Goal: Find specific page/section: Find specific page/section

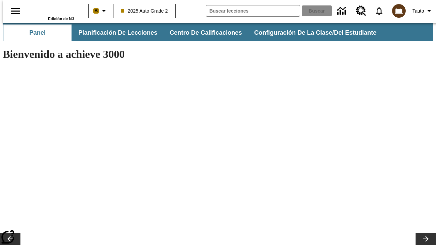
type input "-1"
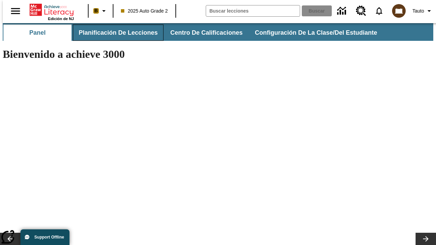
click at [114, 33] on span "Planificación de lecciones" at bounding box center [118, 33] width 79 height 8
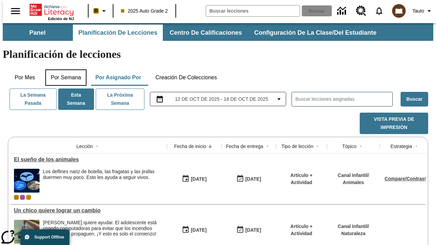
click at [64, 69] on button "Por semana" at bounding box center [65, 77] width 41 height 16
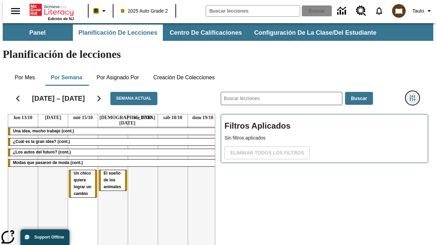
click at [415, 95] on icon "Menú lateral de filtros" at bounding box center [412, 98] width 6 height 6
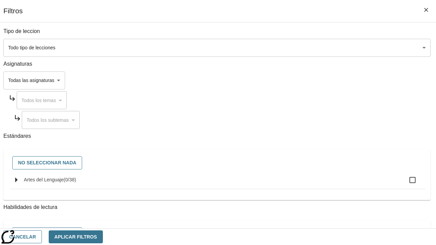
click at [300, 48] on body "[MEDICAL_DATA] al contenido principal Edición de NJ B 2025 Auto Grade 2 Buscar …" at bounding box center [218, 168] width 430 height 291
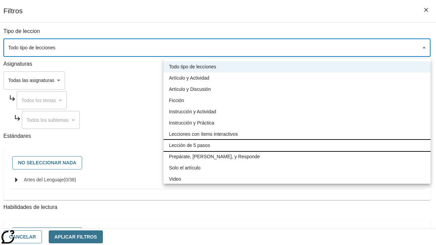
click at [297, 145] on li "Lección de 5 pasos" at bounding box center [296, 145] width 267 height 11
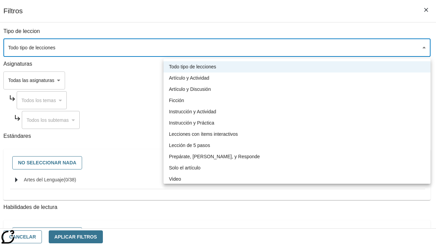
type input "1"
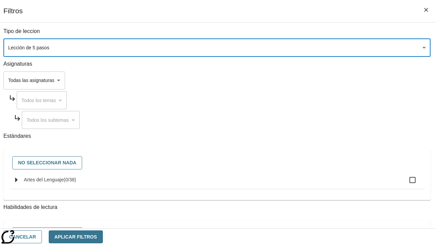
scroll to position [319, 0]
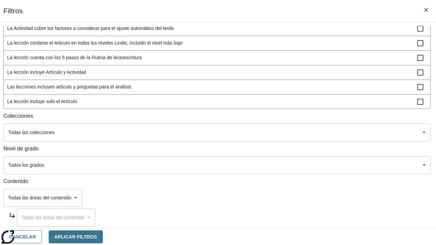
click at [300, 165] on body "[MEDICAL_DATA] al contenido principal Edición de NJ B 2025 Auto Grade 2 Buscar …" at bounding box center [218, 168] width 430 height 291
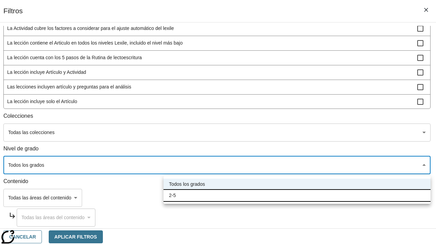
click at [297, 195] on li "2-5" at bounding box center [296, 195] width 267 height 11
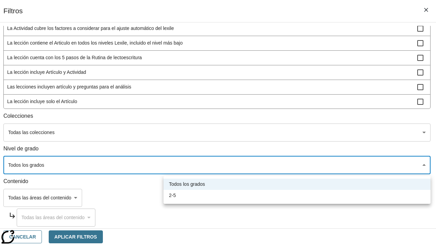
type input "1"
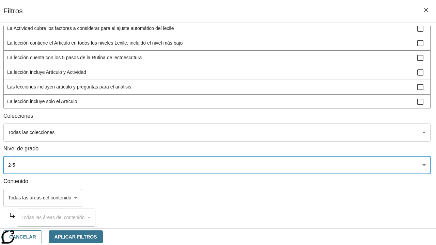
click at [300, 113] on span "La lección incluye video" at bounding box center [212, 116] width 410 height 7
checkbox input "true"
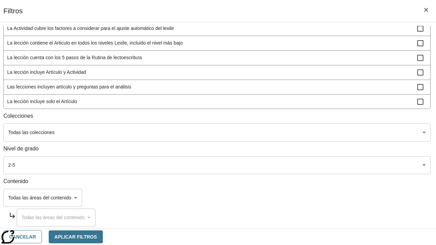
scroll to position [52, 0]
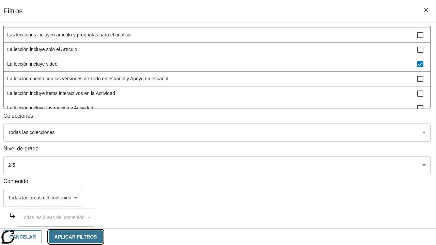
click at [103, 237] on button "Aplicar Filtros" at bounding box center [76, 237] width 54 height 13
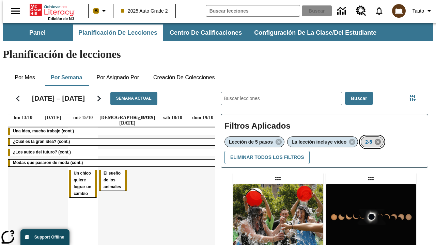
click at [379, 138] on icon "Eliminar 2-5 el ítem seleccionado del filtro" at bounding box center [377, 141] width 7 height 7
click at [415, 95] on icon "Menú lateral de filtros" at bounding box center [412, 98] width 6 height 6
